Goal: Task Accomplishment & Management: Complete application form

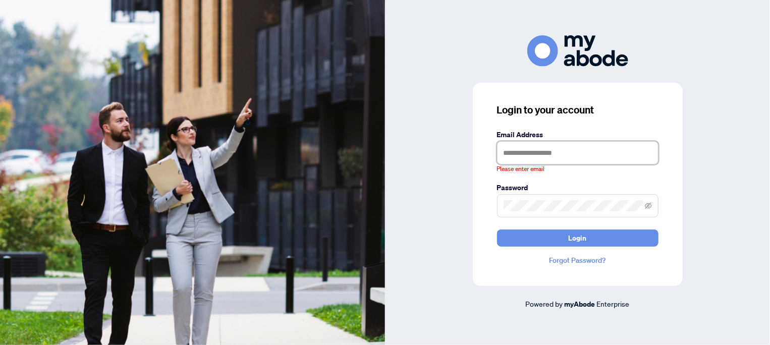
type input "**********"
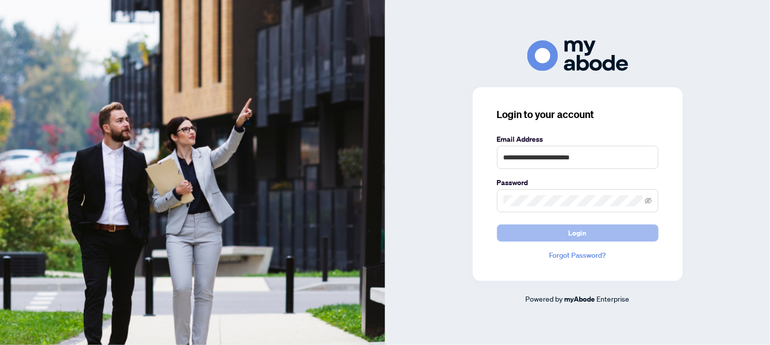
click at [549, 234] on button "Login" at bounding box center [577, 233] width 161 height 17
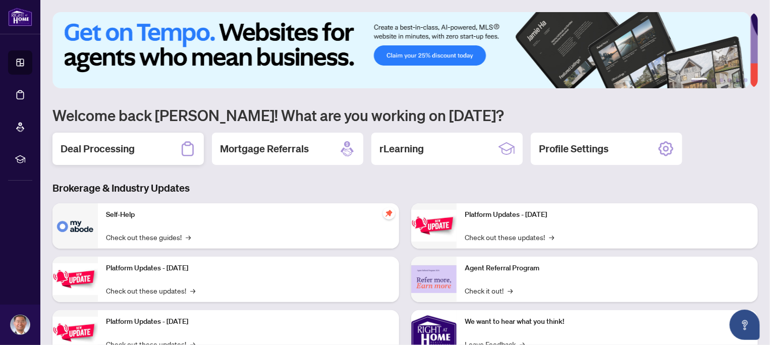
click at [104, 145] on h2 "Deal Processing" at bounding box center [98, 149] width 74 height 14
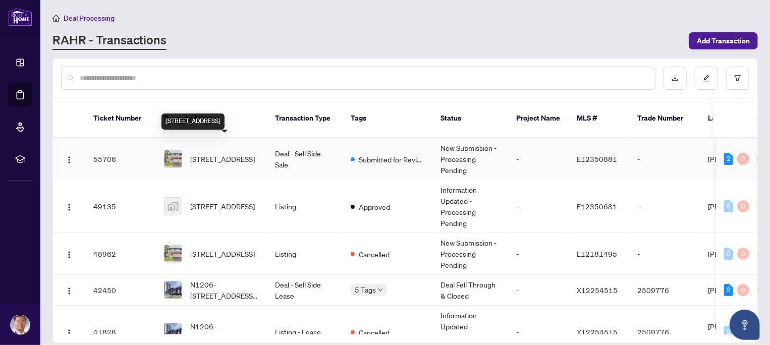
click at [222, 153] on span "[STREET_ADDRESS]" at bounding box center [222, 158] width 65 height 11
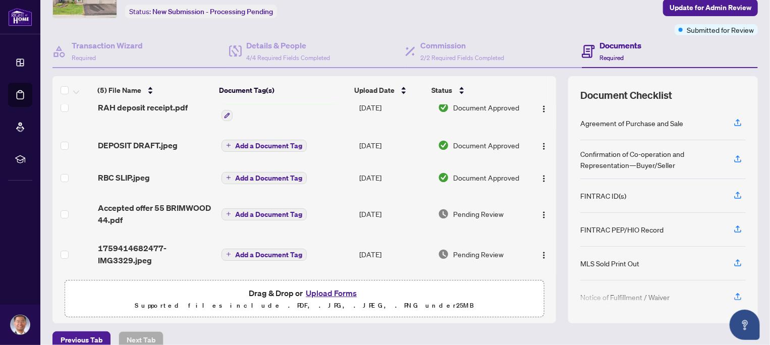
scroll to position [77, 0]
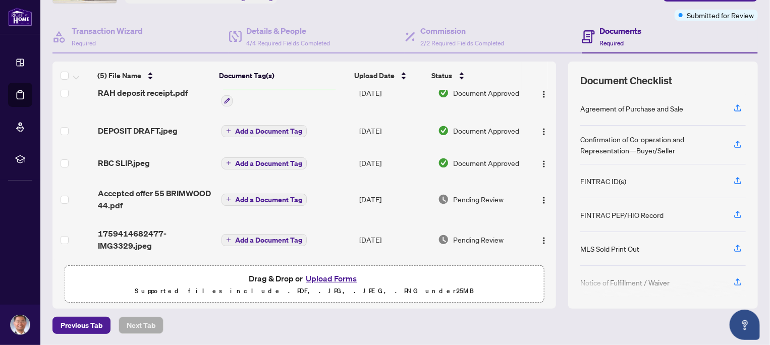
click at [333, 280] on button "Upload Forms" at bounding box center [331, 278] width 57 height 13
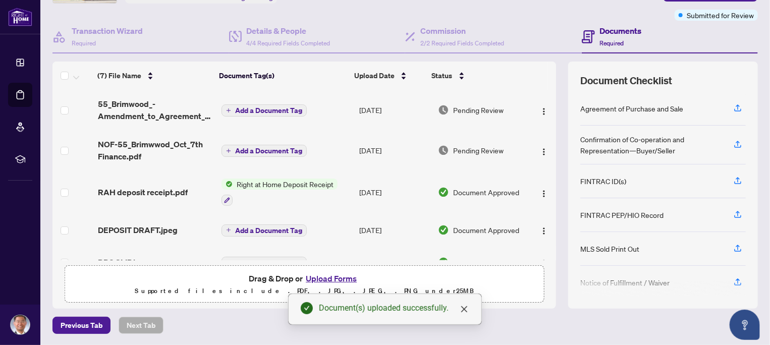
scroll to position [0, 0]
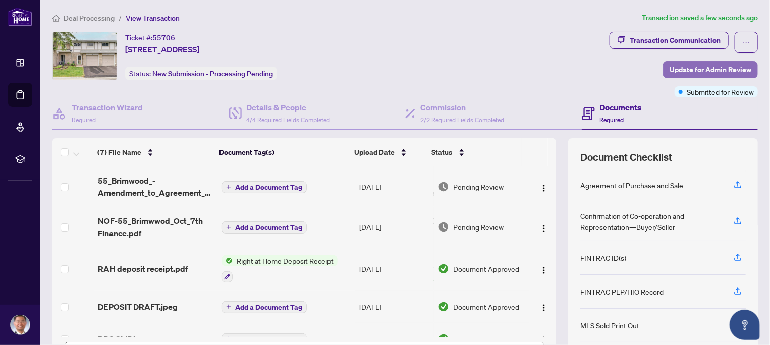
click at [691, 68] on span "Update for Admin Review" at bounding box center [711, 70] width 82 height 16
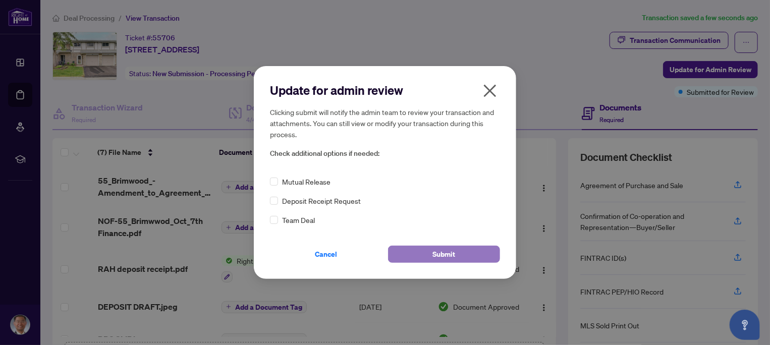
click at [447, 252] on span "Submit" at bounding box center [444, 254] width 23 height 16
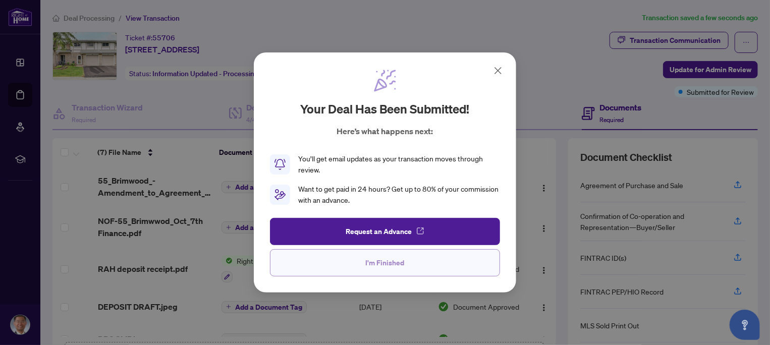
click at [397, 266] on span "I'm Finished" at bounding box center [385, 263] width 39 height 16
